Goal: Task Accomplishment & Management: Manage account settings

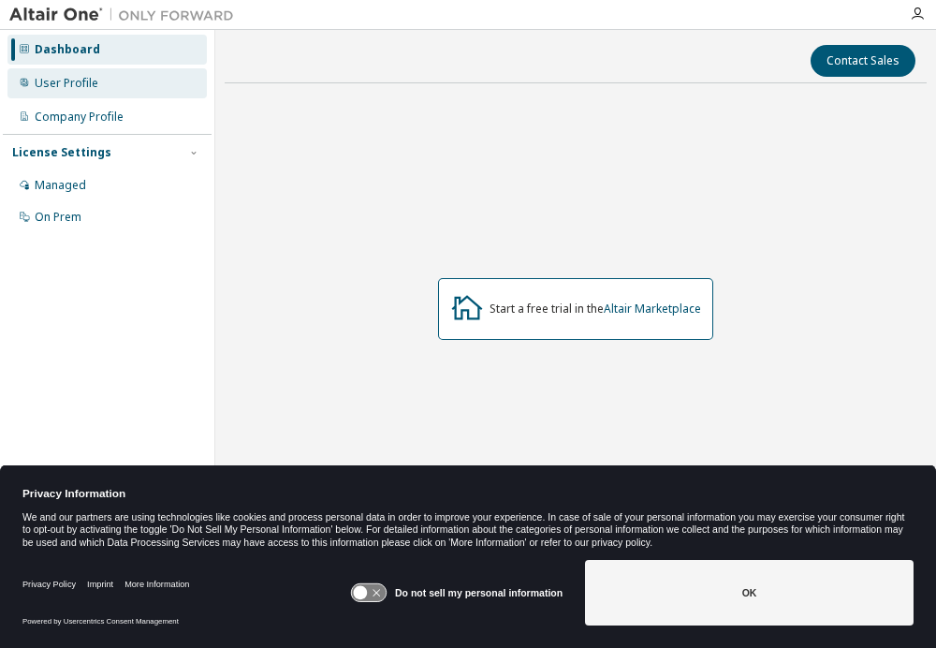
click at [118, 80] on div "User Profile" at bounding box center [106, 83] width 199 height 30
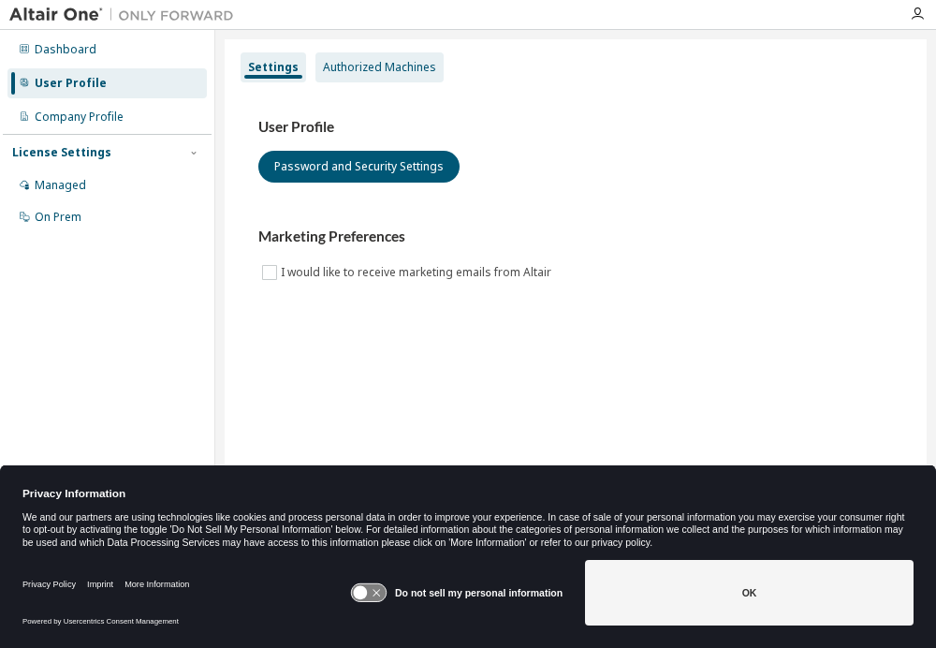
click at [372, 74] on div "Authorized Machines" at bounding box center [379, 67] width 113 height 15
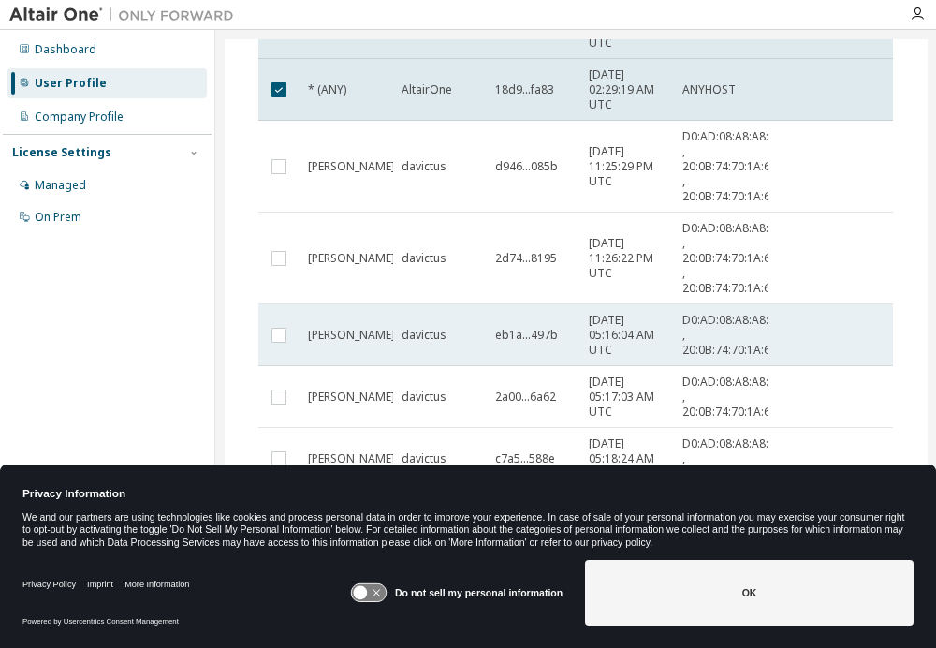
scroll to position [411, 0]
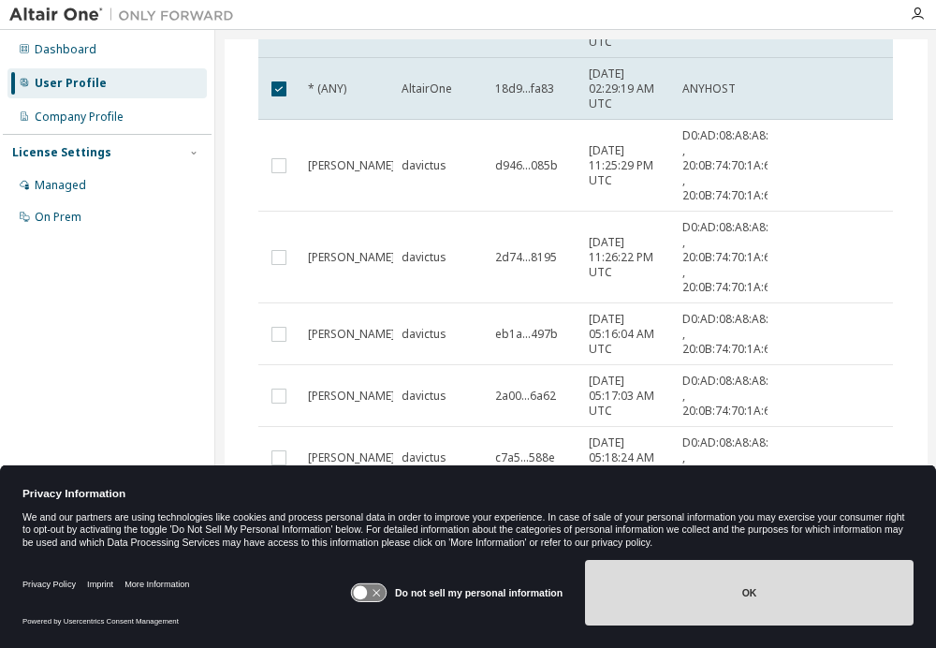
click at [657, 500] on button "OK" at bounding box center [749, 593] width 329 height 66
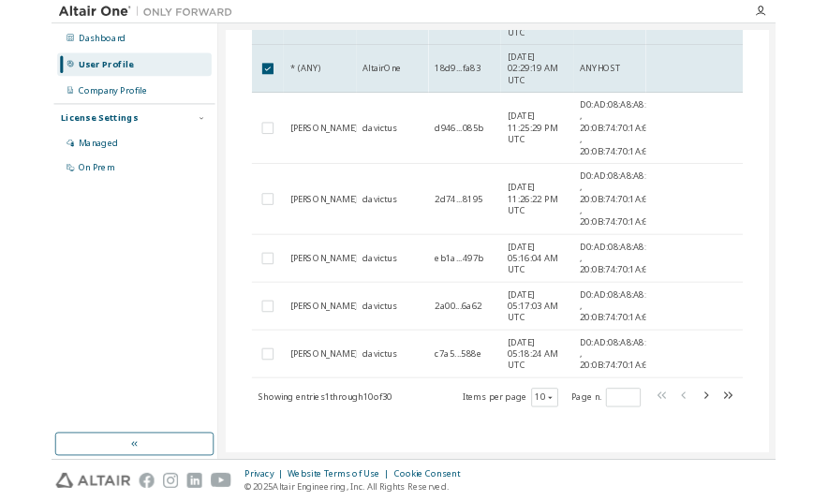
scroll to position [0, 0]
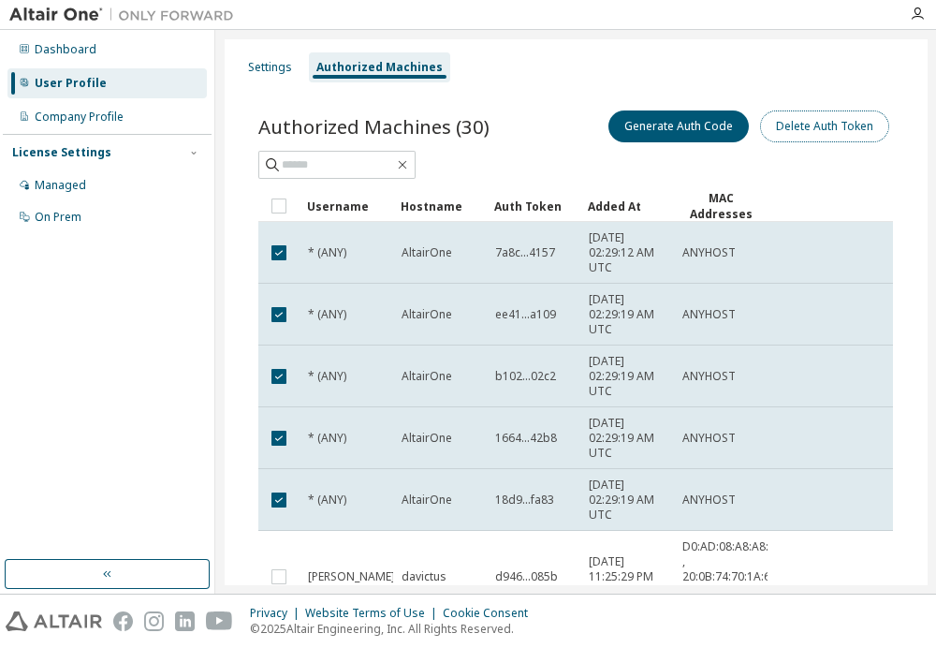
click at [818, 126] on button "Delete Auth Token" at bounding box center [824, 126] width 129 height 32
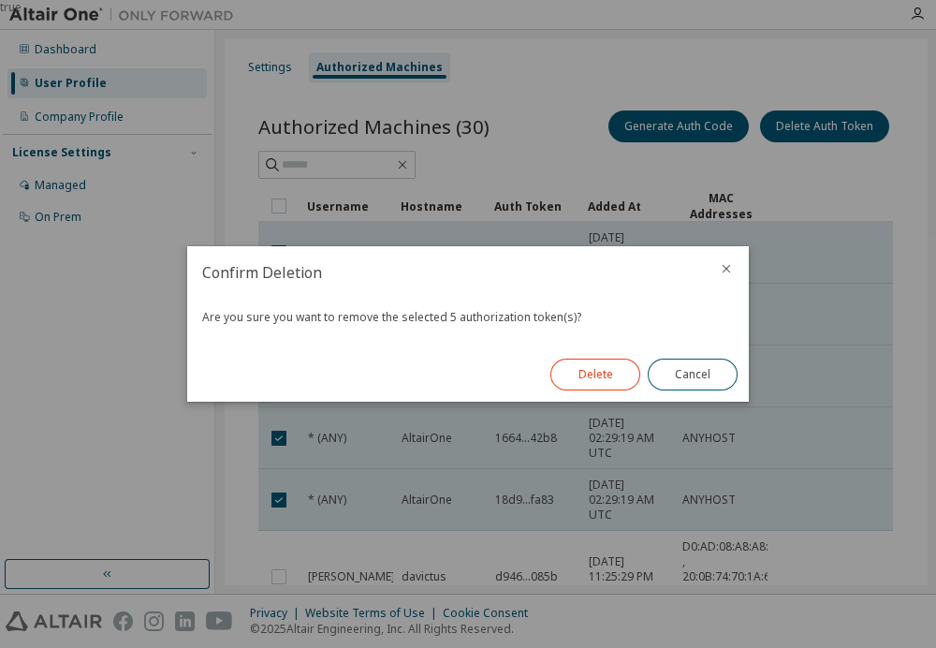
click at [618, 377] on button "Delete" at bounding box center [595, 375] width 90 height 32
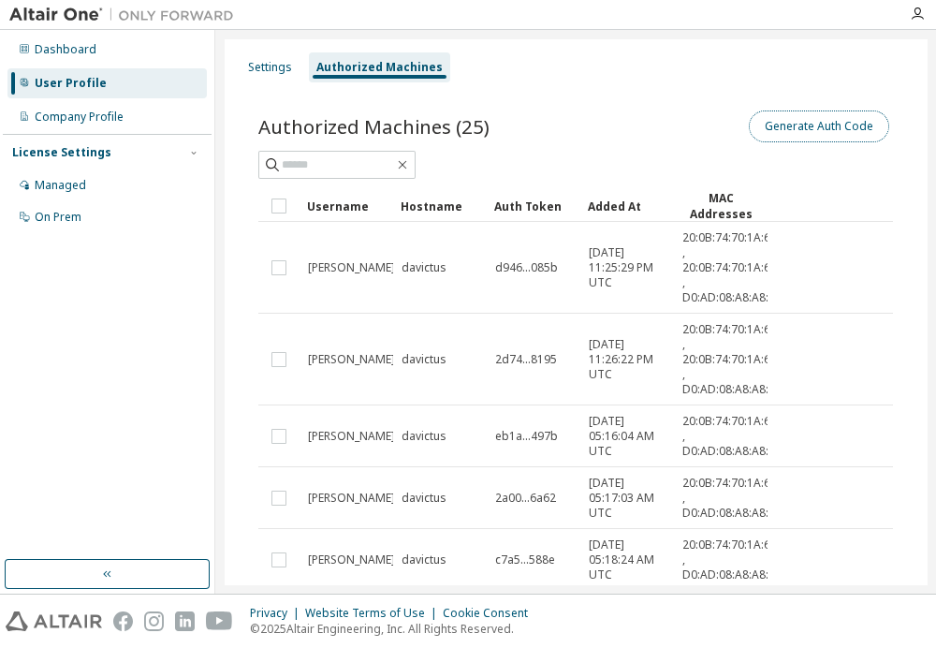
click at [815, 138] on button "Generate Auth Code" at bounding box center [819, 126] width 140 height 32
